Goal: Find specific page/section: Find specific page/section

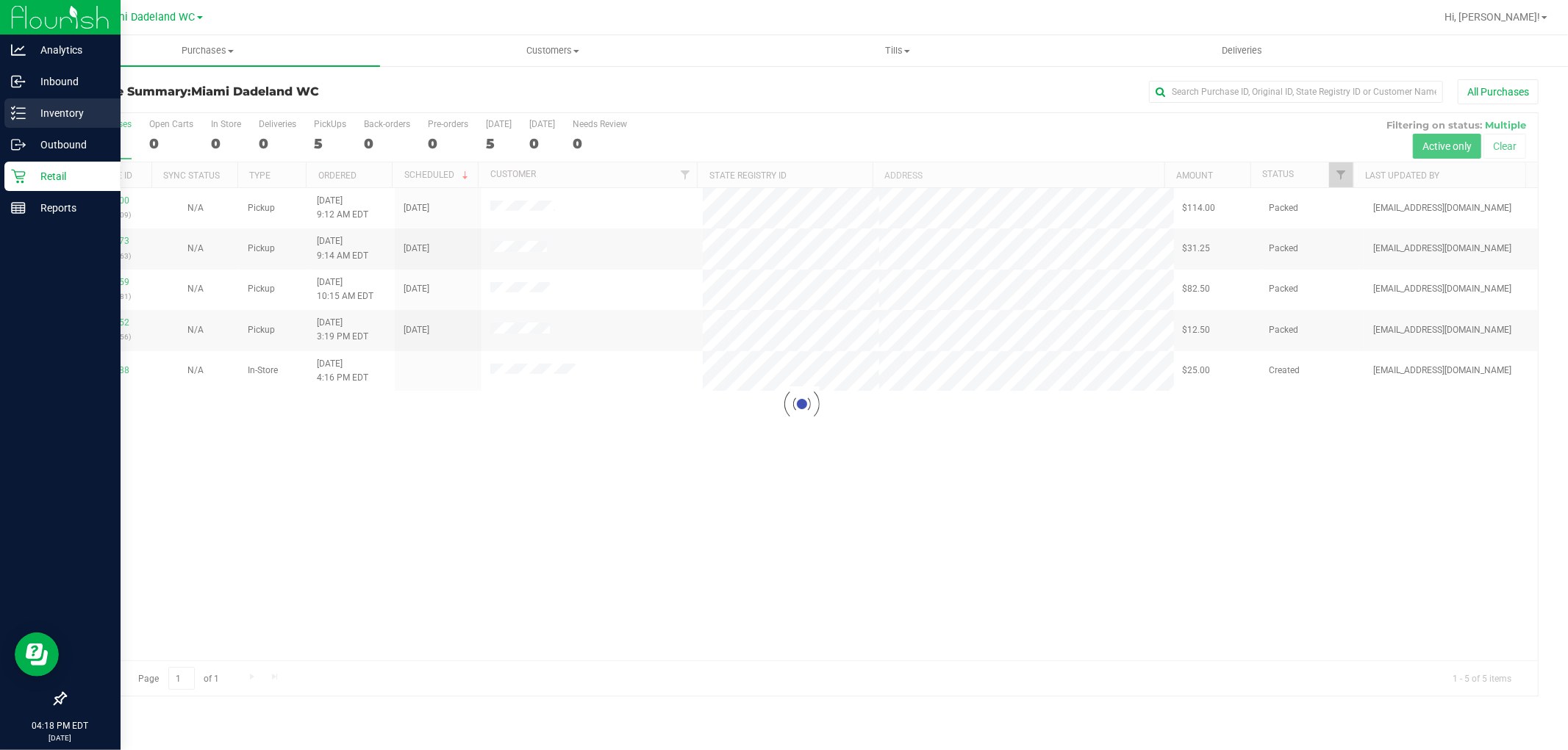
click at [33, 119] on p "Inventory" at bounding box center [70, 113] width 88 height 18
click at [26, 114] on p "Inventory" at bounding box center [70, 113] width 88 height 18
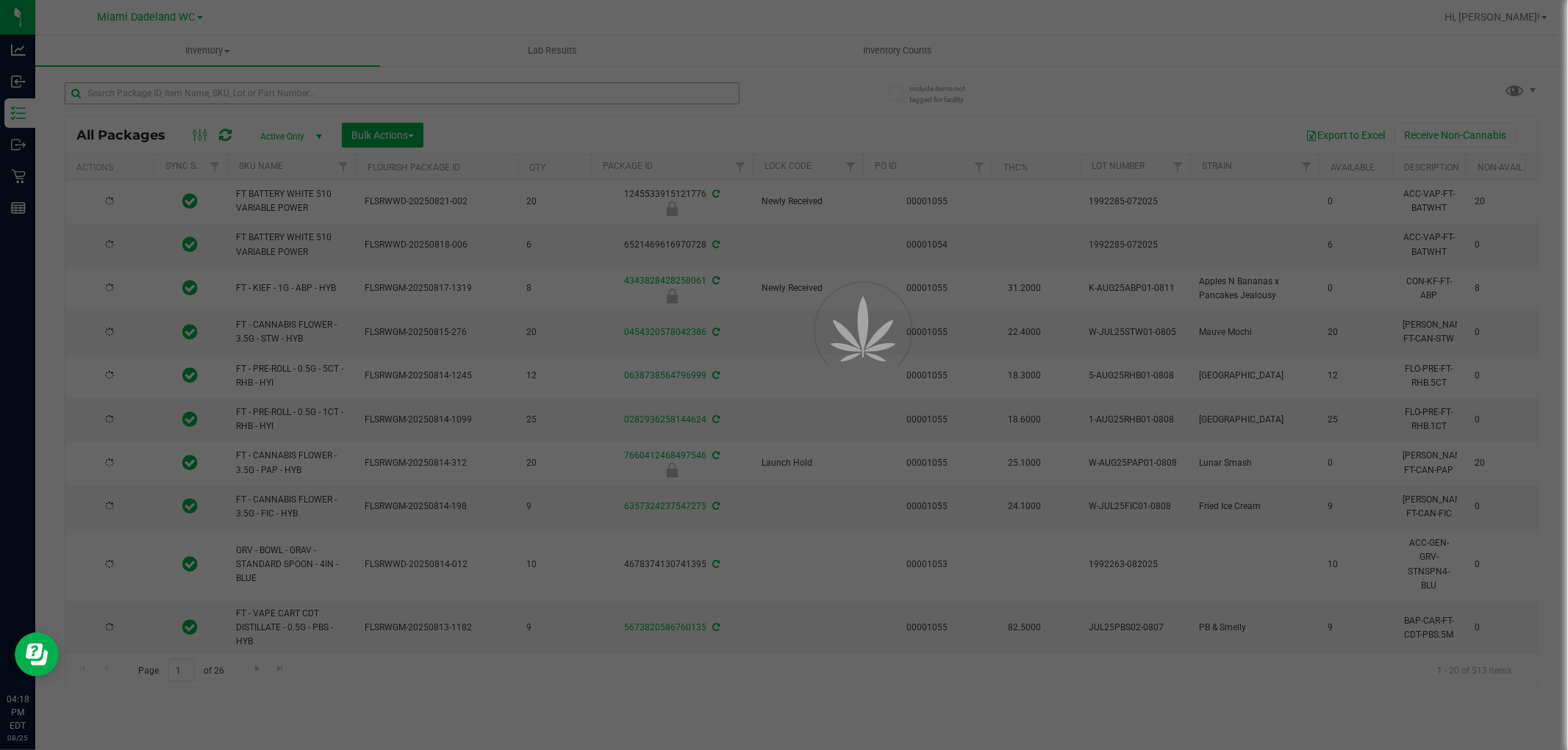
click at [166, 91] on div at bounding box center [784, 375] width 1568 height 750
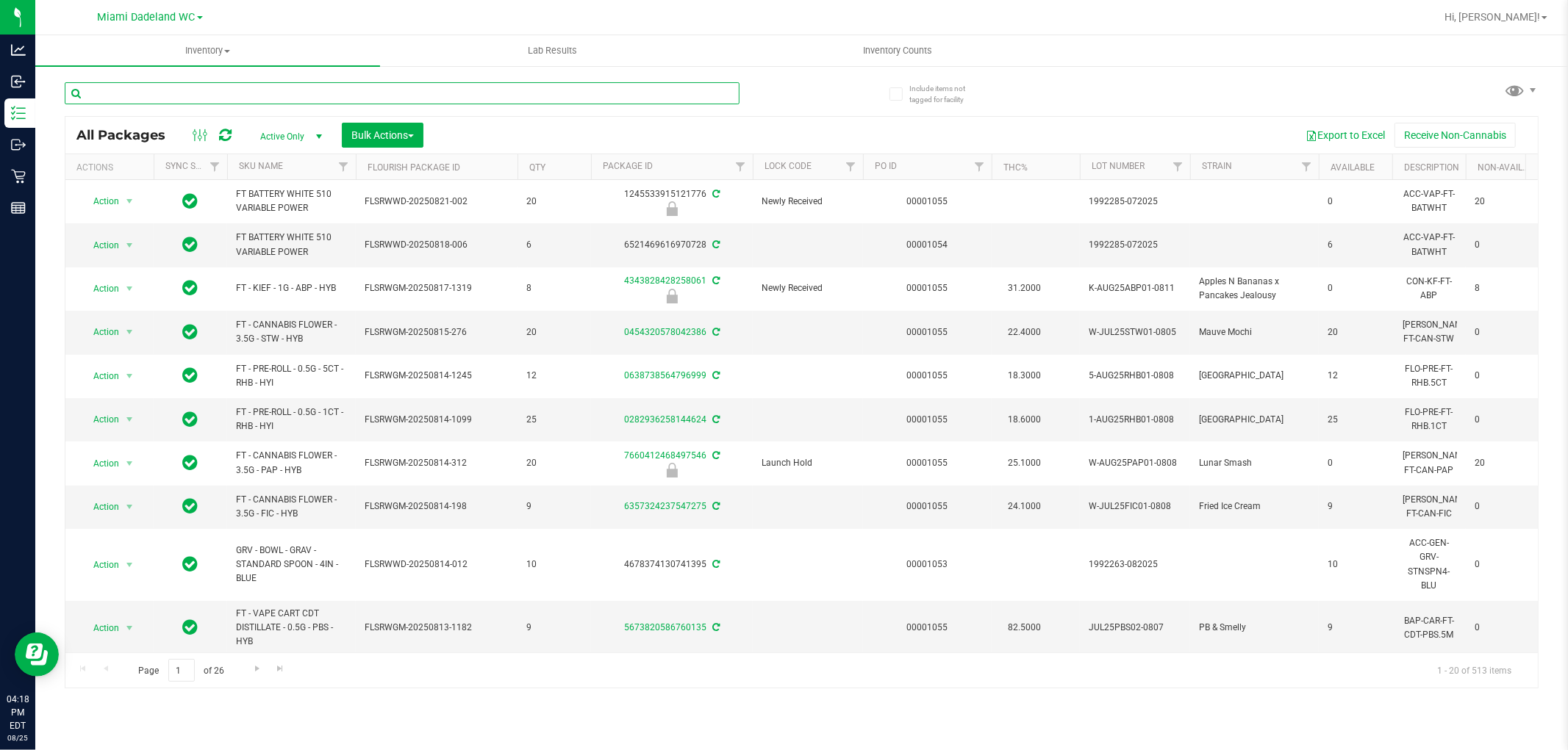
click at [167, 96] on input "text" at bounding box center [402, 93] width 675 height 22
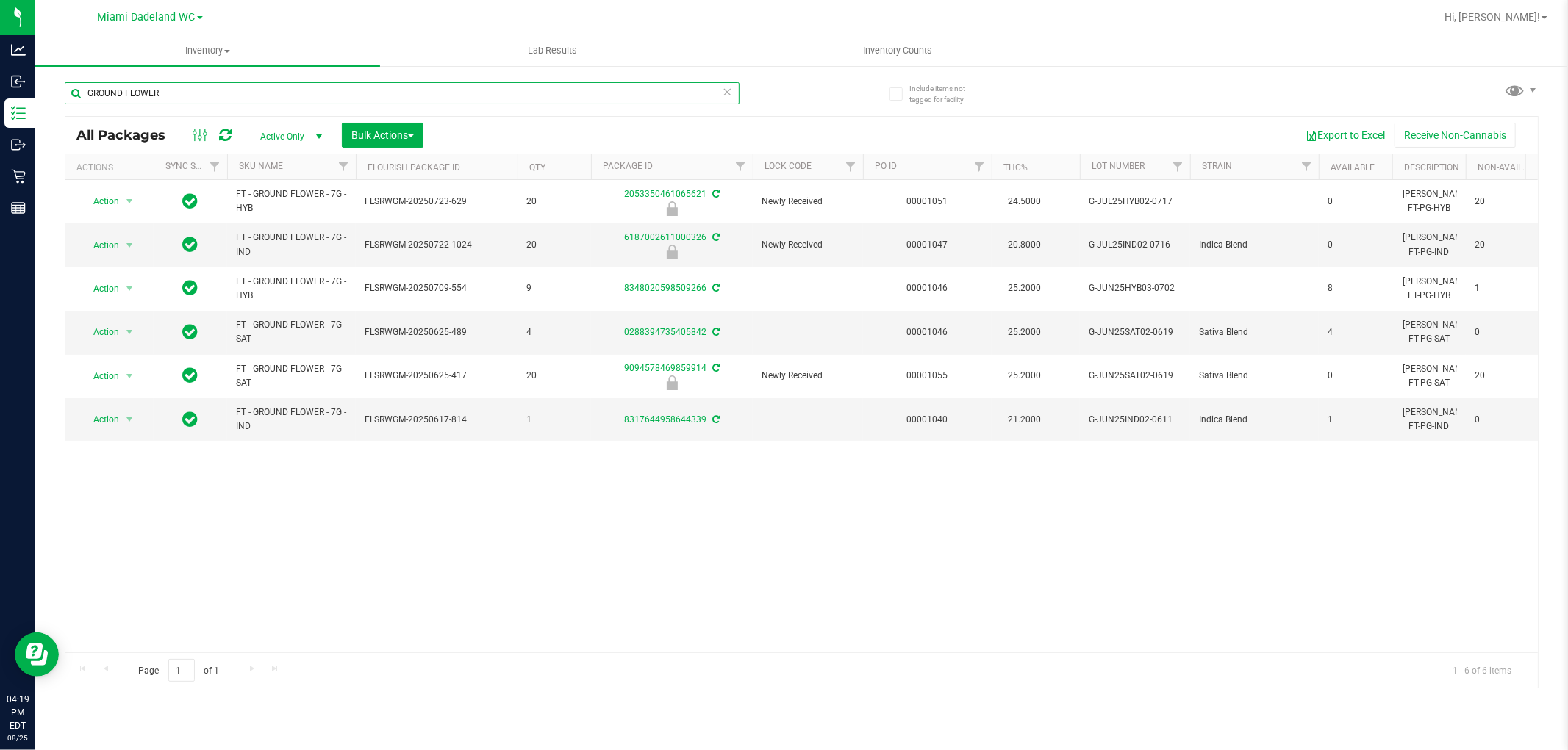
type input "GROUND FLOWER"
click at [1520, 19] on span "Hi, [PERSON_NAME]!" at bounding box center [1492, 17] width 96 height 12
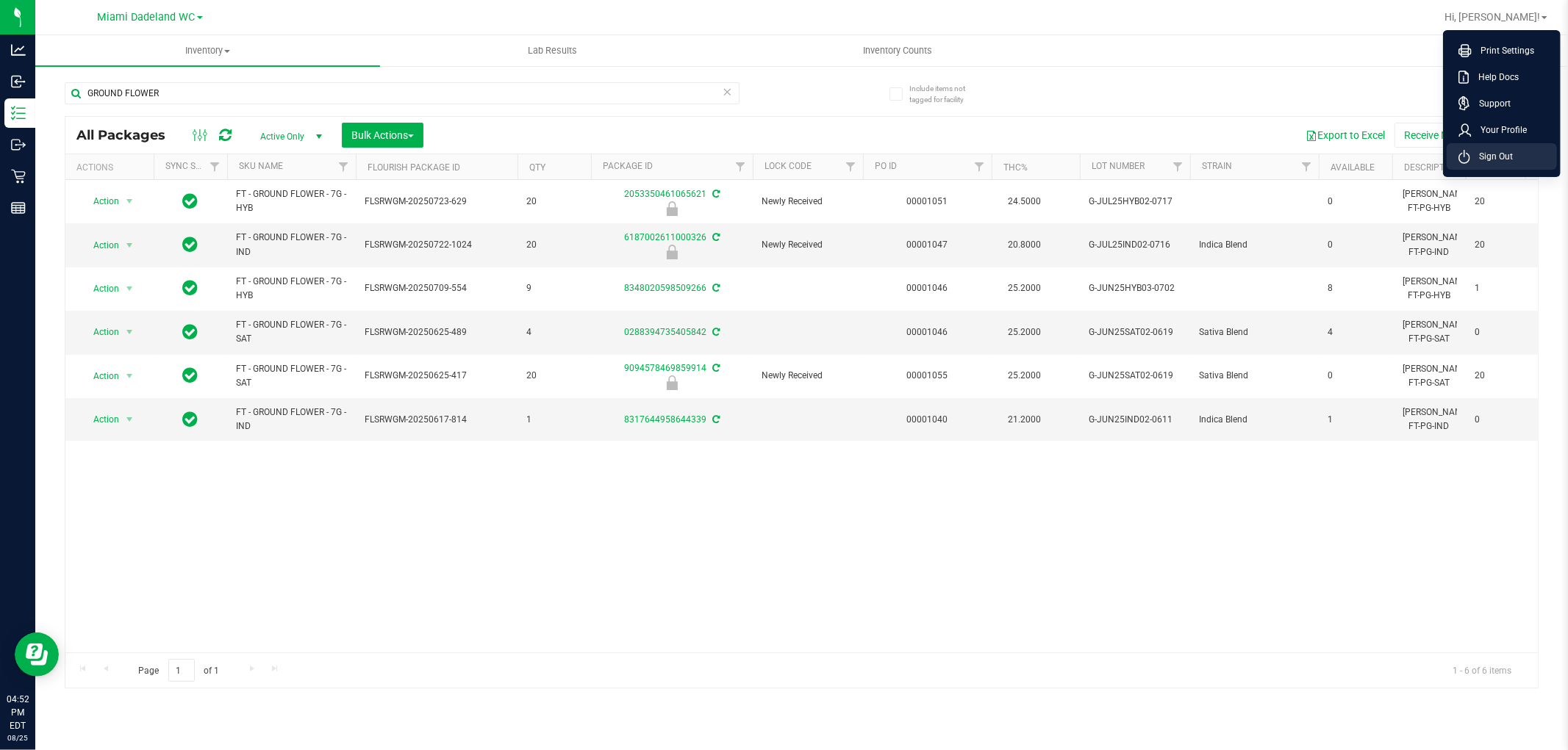
click at [1482, 156] on span "Sign Out" at bounding box center [1491, 156] width 43 height 14
